Goal: Find specific page/section: Find specific page/section

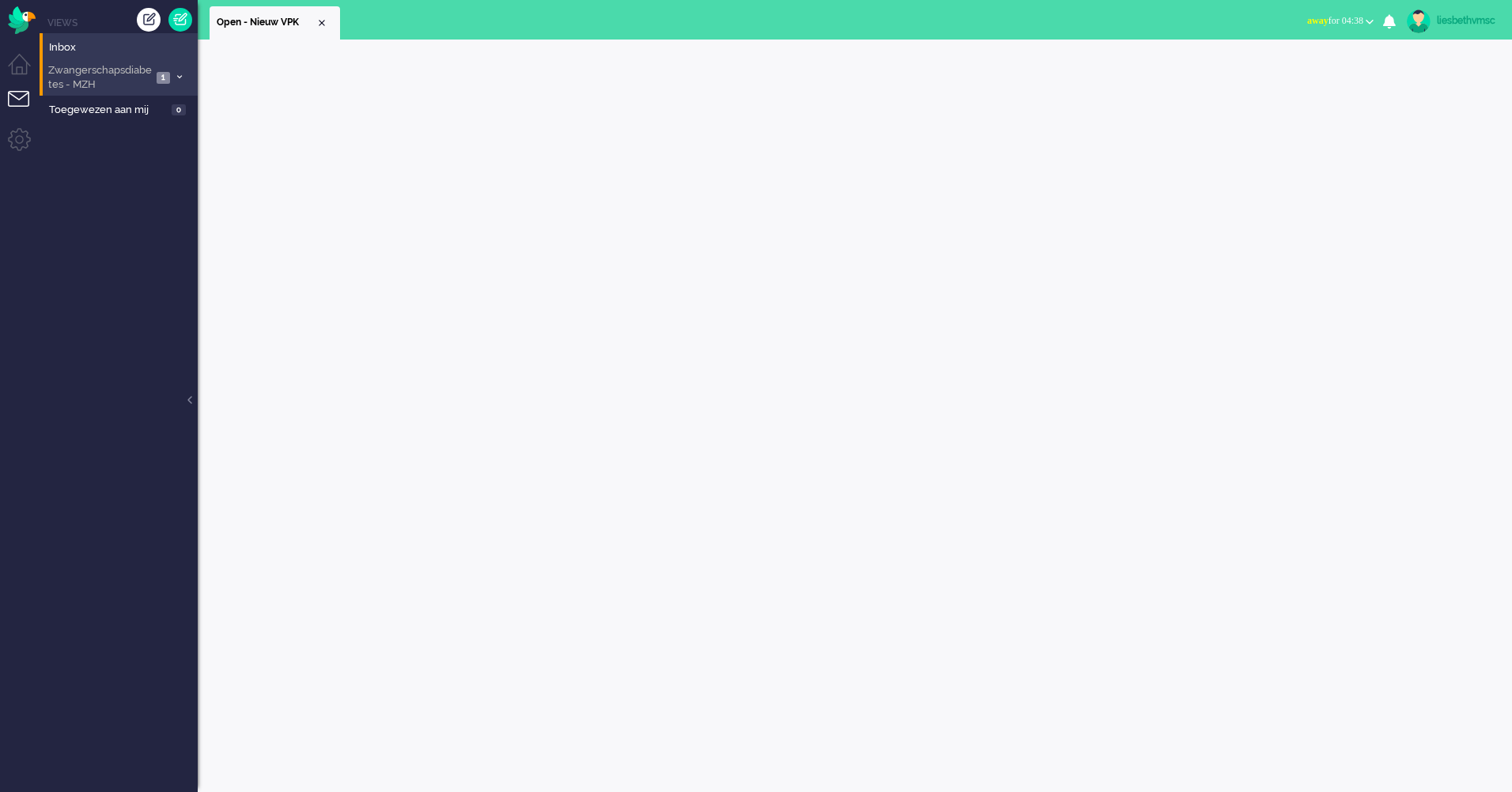
click at [80, 79] on span "Zwangerschapsdiabetes - MZH" at bounding box center [99, 78] width 106 height 29
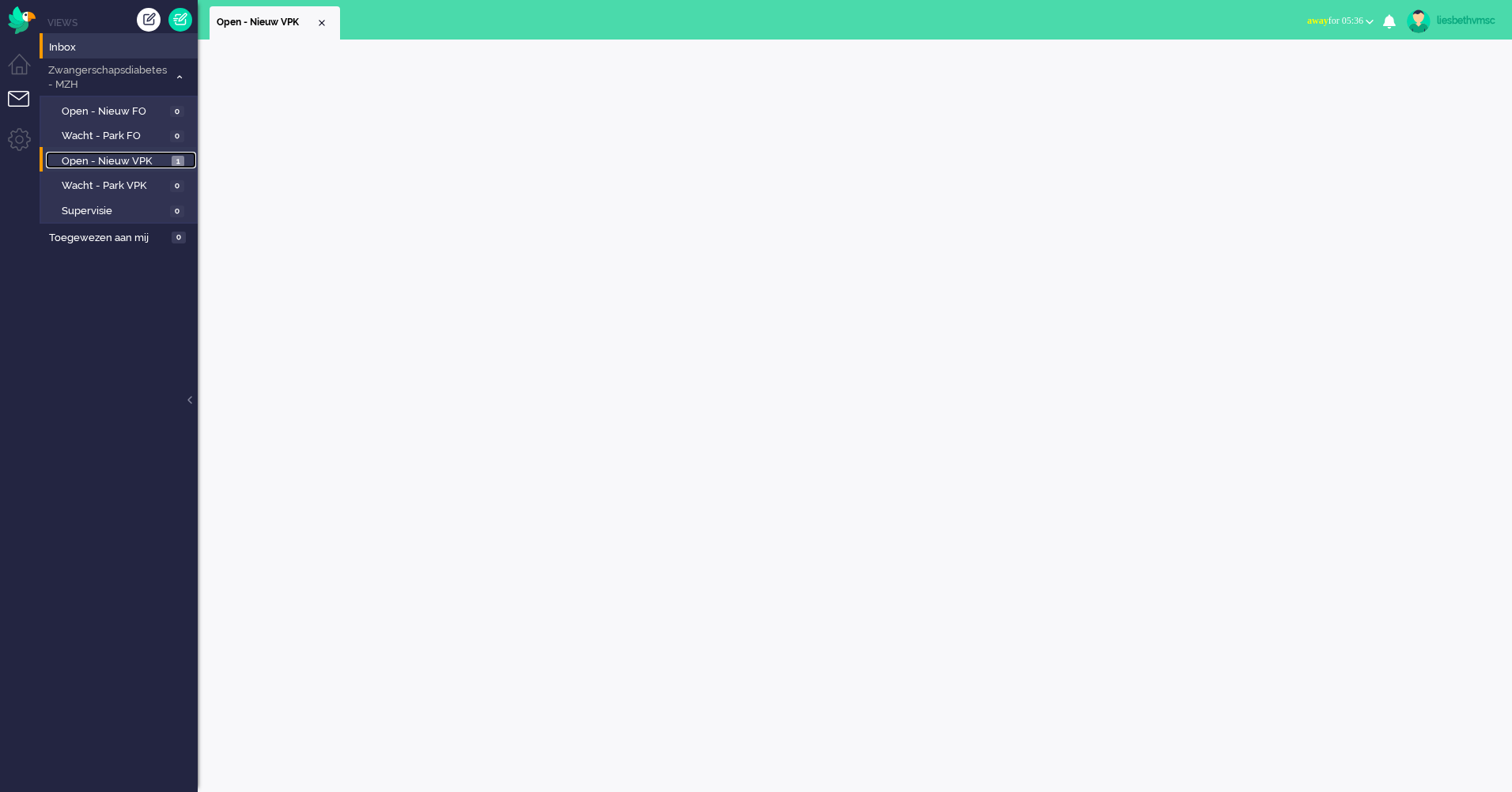
click at [137, 160] on span "Open - Nieuw VPK" at bounding box center [114, 161] width 106 height 15
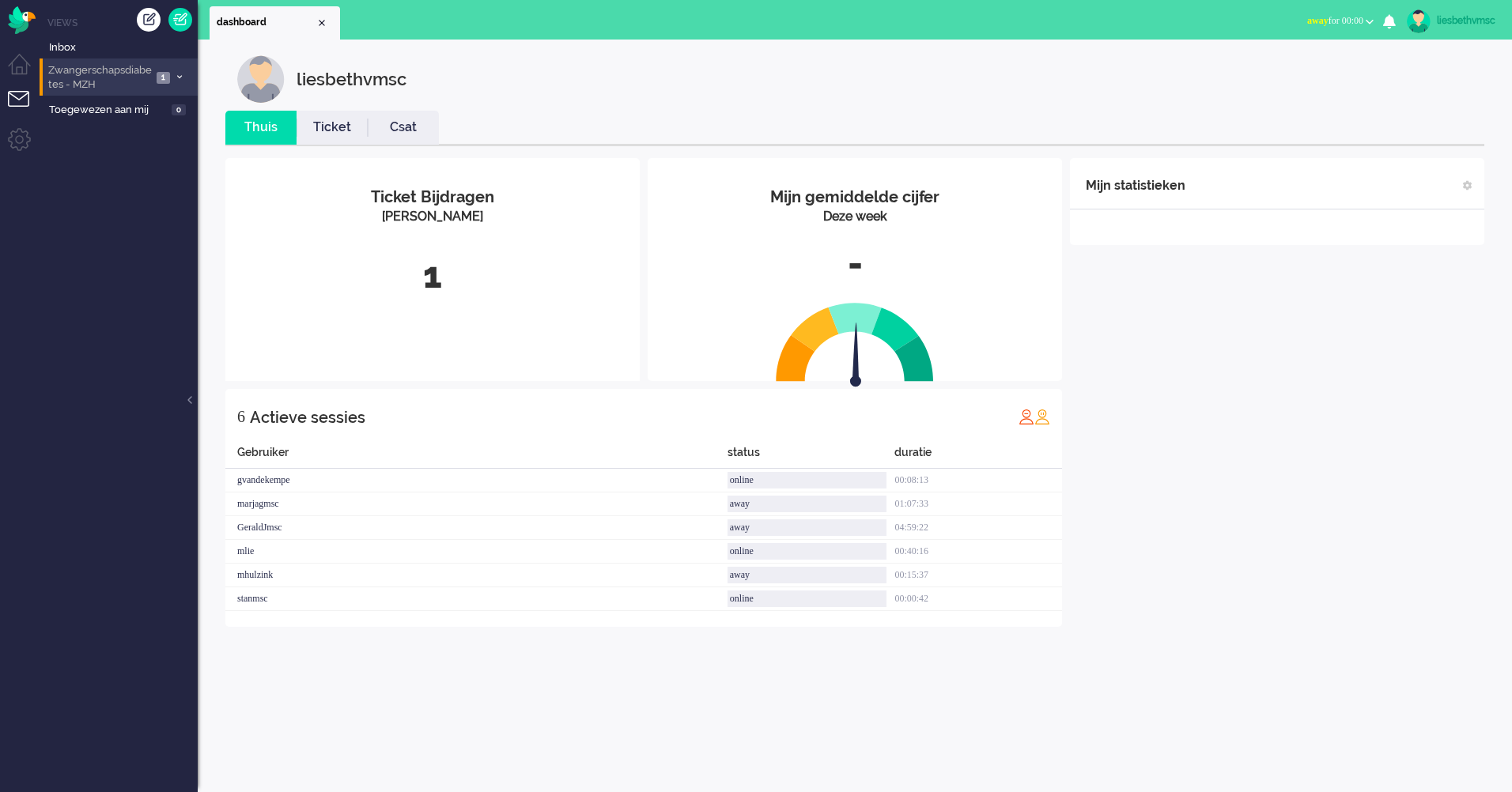
click at [86, 72] on span "Zwangerschapsdiabetes - MZH" at bounding box center [99, 78] width 106 height 29
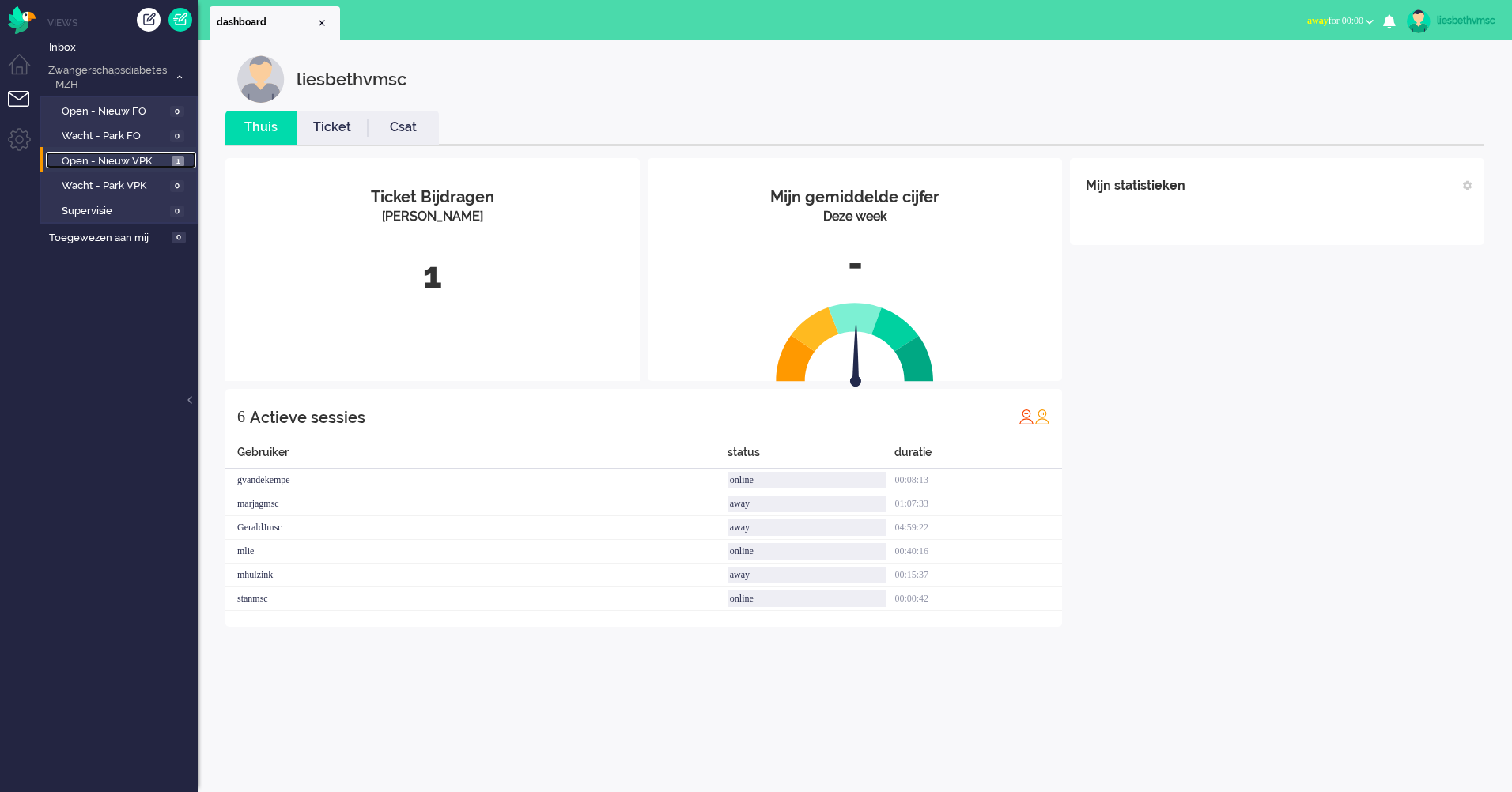
click at [87, 160] on span "Open - Nieuw VPK" at bounding box center [114, 161] width 106 height 15
